Goal: Transaction & Acquisition: Purchase product/service

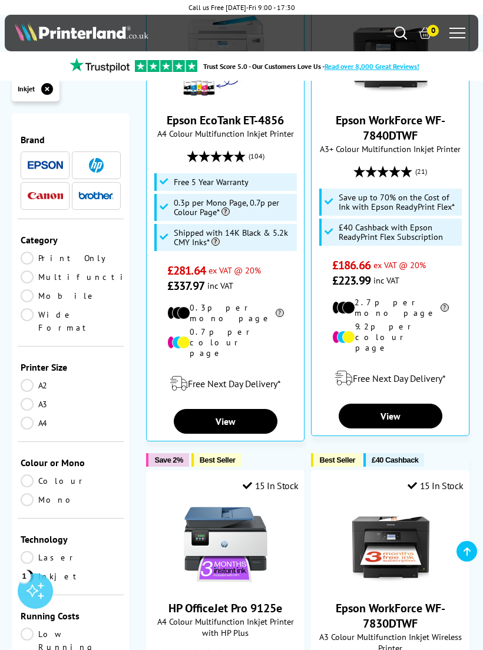
scroll to position [1049, 0]
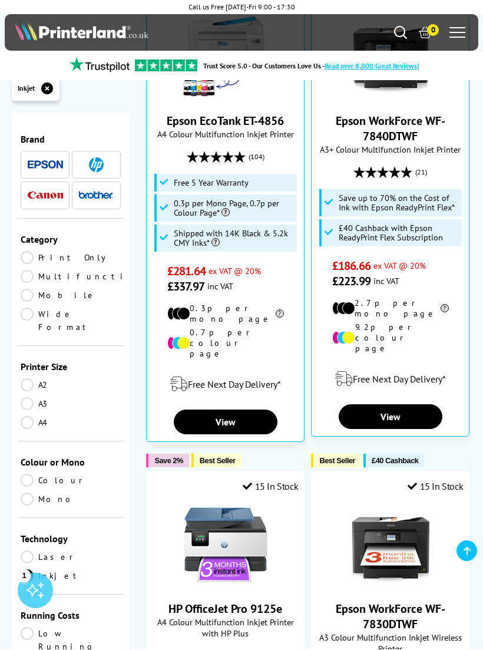
click at [205, 502] on img at bounding box center [226, 546] width 88 height 88
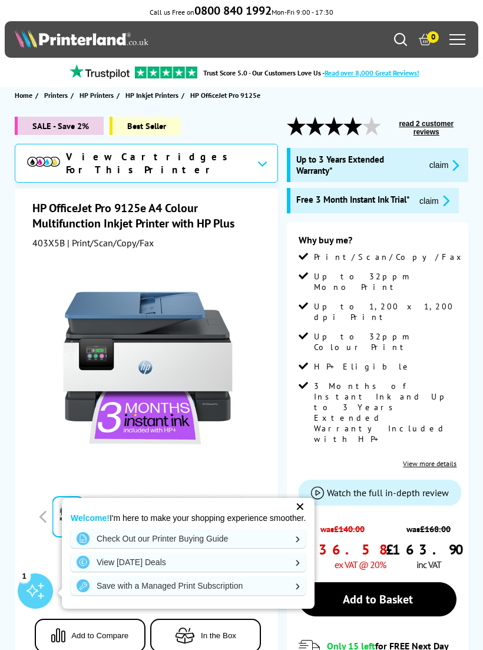
click at [300, 506] on div "✕" at bounding box center [300, 507] width 17 height 17
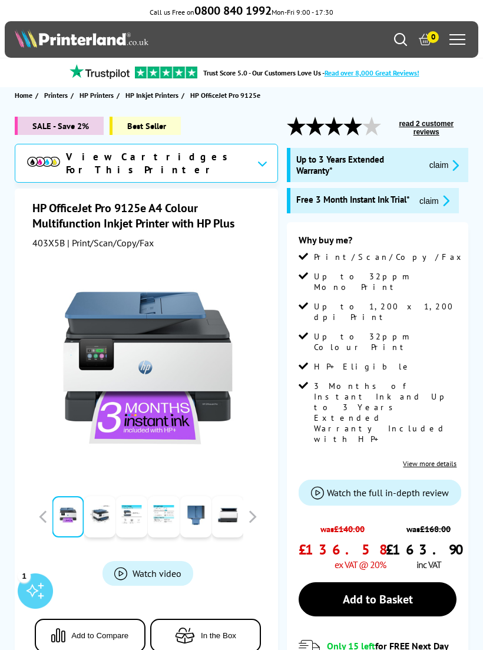
click at [351, 487] on span "Watch the full in-depth review" at bounding box center [388, 493] width 122 height 12
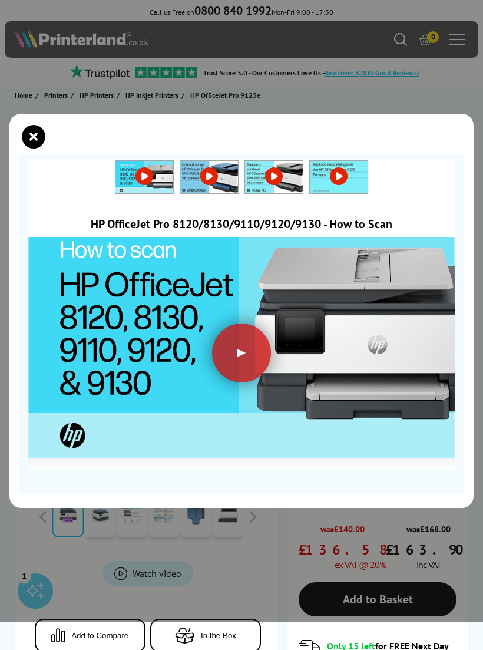
click at [244, 366] on div at bounding box center [241, 353] width 59 height 59
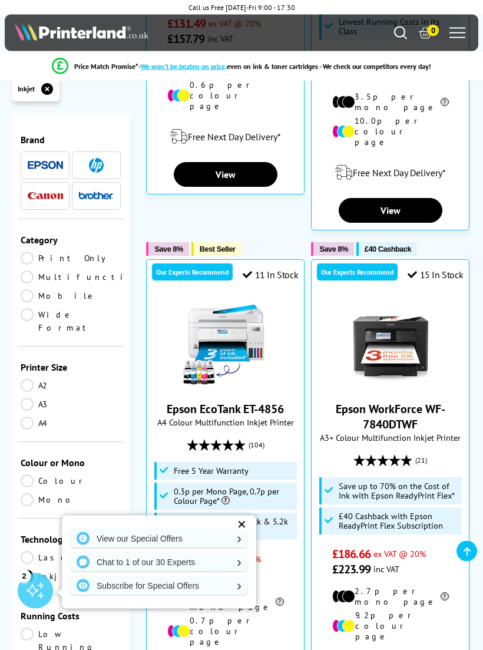
scroll to position [755, 0]
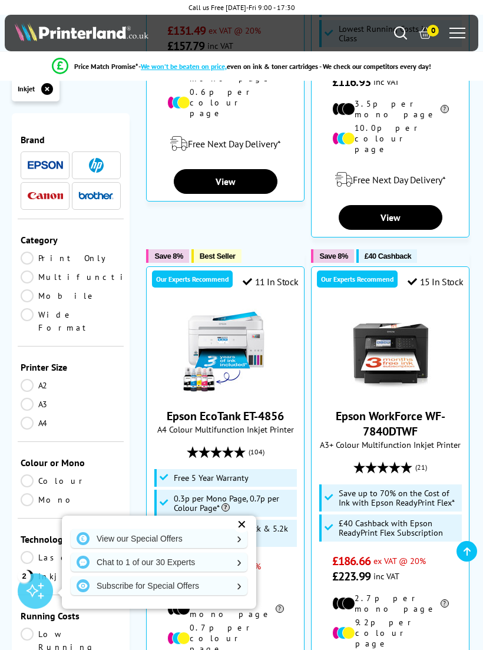
click at [242, 308] on img at bounding box center [226, 352] width 88 height 88
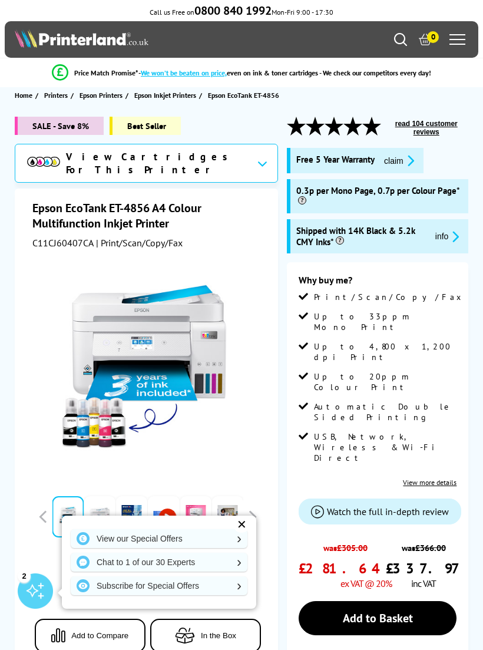
click at [241, 523] on div "✕" at bounding box center [241, 524] width 17 height 17
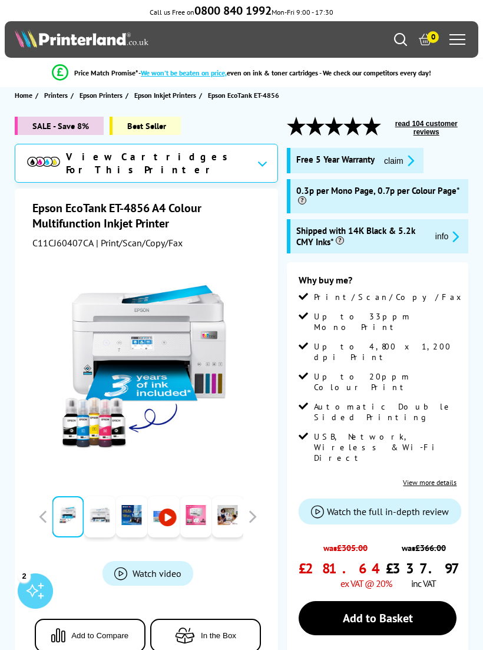
click at [178, 159] on span "View Cartridges For This Printer" at bounding box center [157, 163] width 182 height 26
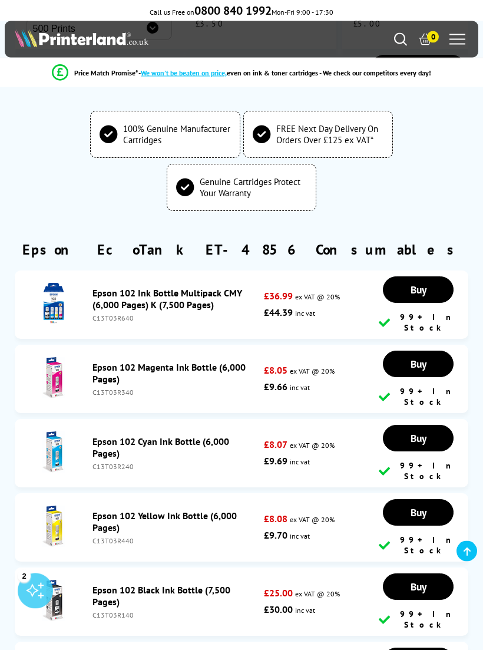
scroll to position [4675, 0]
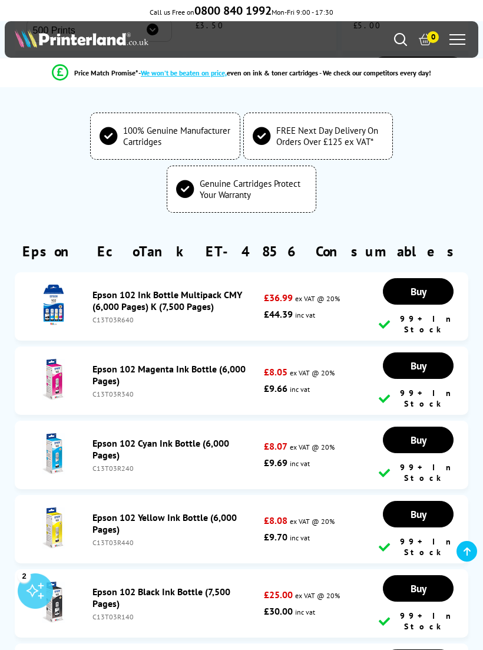
click at [74, 285] on img at bounding box center [53, 305] width 41 height 41
